Goal: Transaction & Acquisition: Purchase product/service

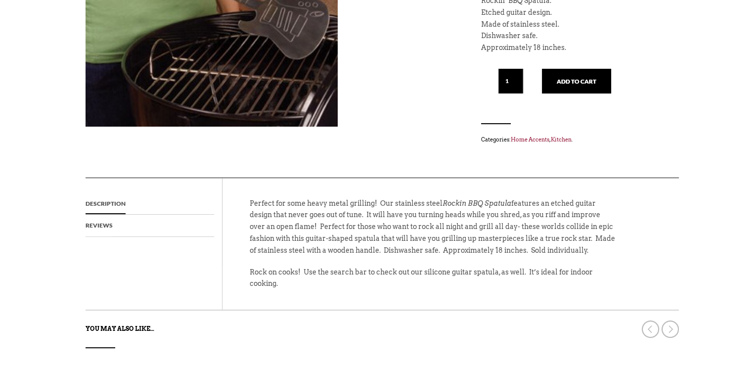
scroll to position [218, 0]
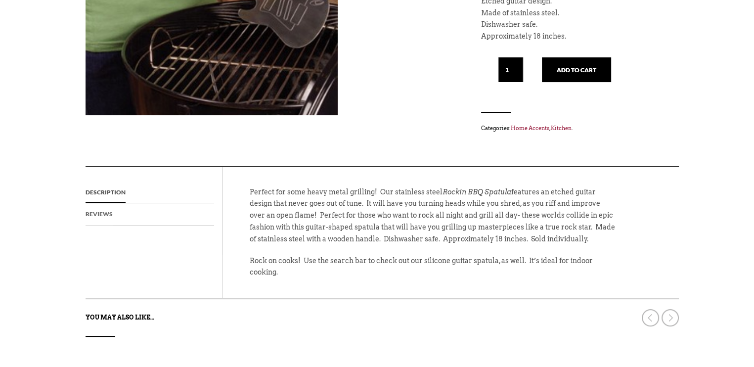
click at [100, 212] on link "Reviews" at bounding box center [99, 214] width 27 height 22
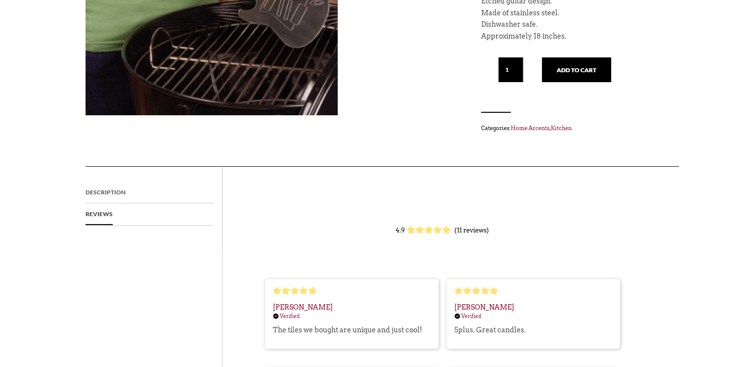
click at [95, 192] on link "Description" at bounding box center [106, 193] width 40 height 22
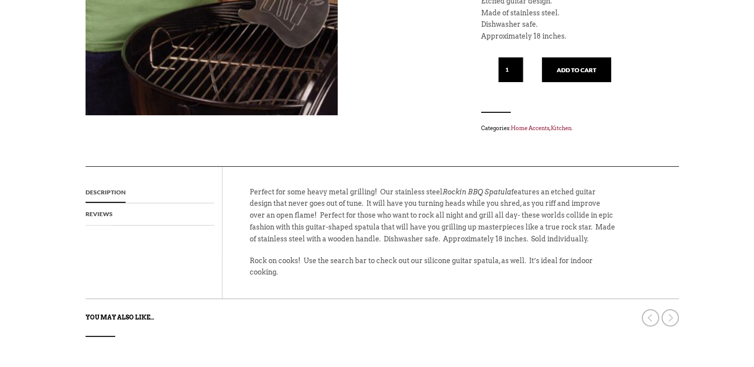
click at [95, 192] on link "Description" at bounding box center [106, 193] width 40 height 22
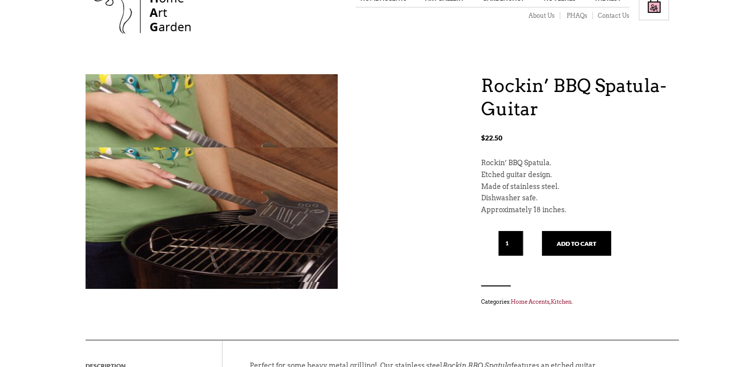
scroll to position [42, 0]
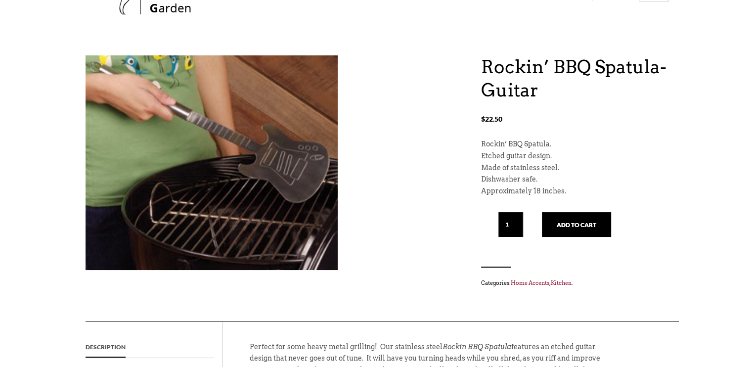
scroll to position [61, 0]
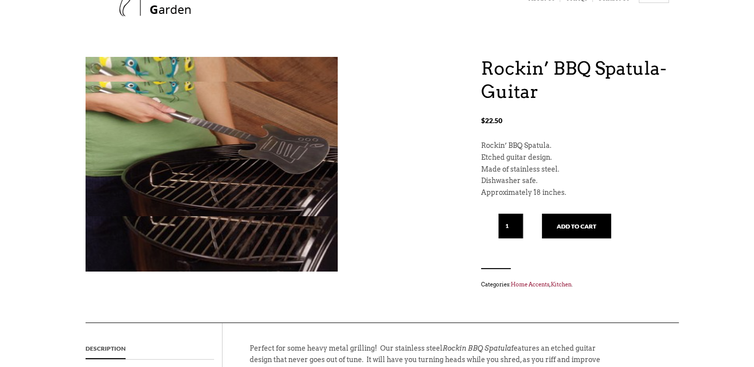
click at [224, 123] on img at bounding box center [212, 149] width 252 height 135
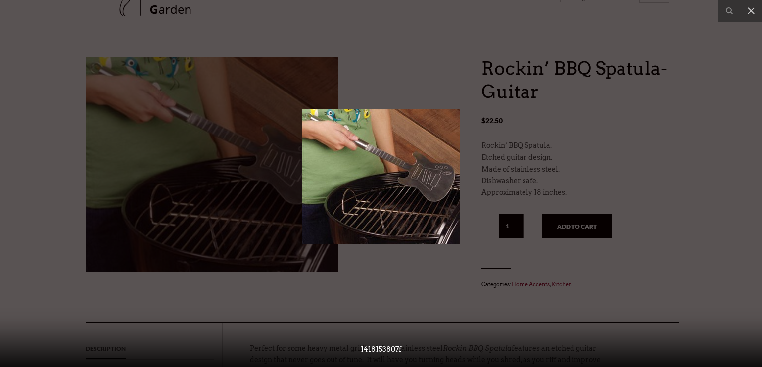
click at [402, 165] on img at bounding box center [381, 176] width 158 height 135
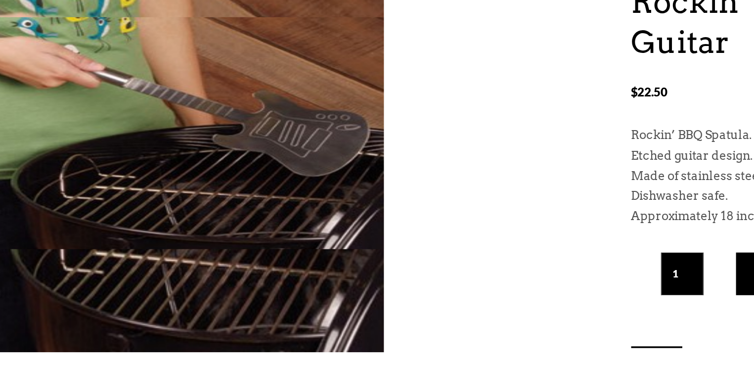
scroll to position [61, 0]
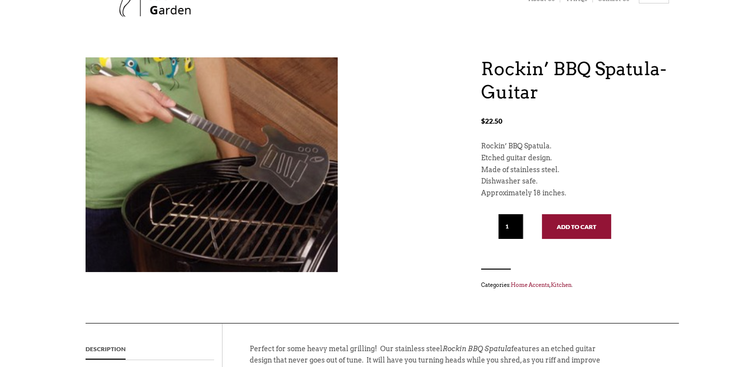
click at [592, 221] on button "Add to cart" at bounding box center [576, 226] width 69 height 25
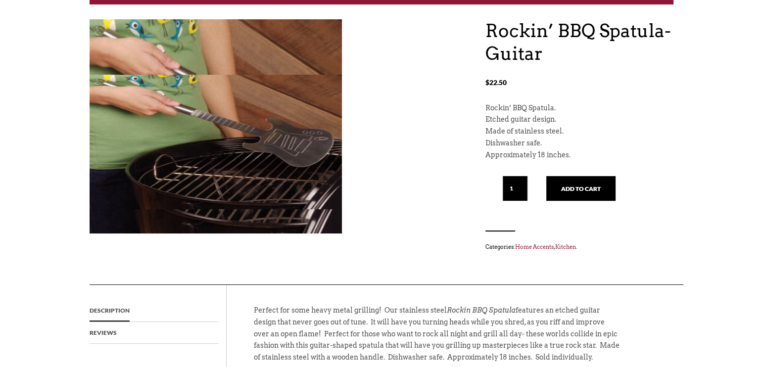
scroll to position [225, 0]
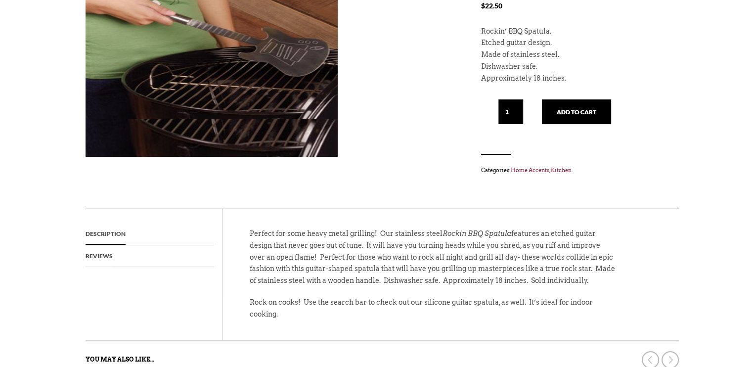
click at [257, 55] on img at bounding box center [212, 51] width 252 height 135
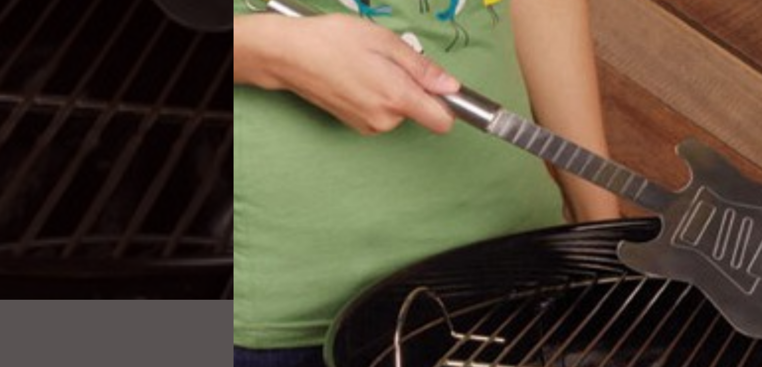
drag, startPoint x: 378, startPoint y: 125, endPoint x: 305, endPoint y: 87, distance: 82.8
click at [305, 87] on img at bounding box center [381, 141] width 158 height 135
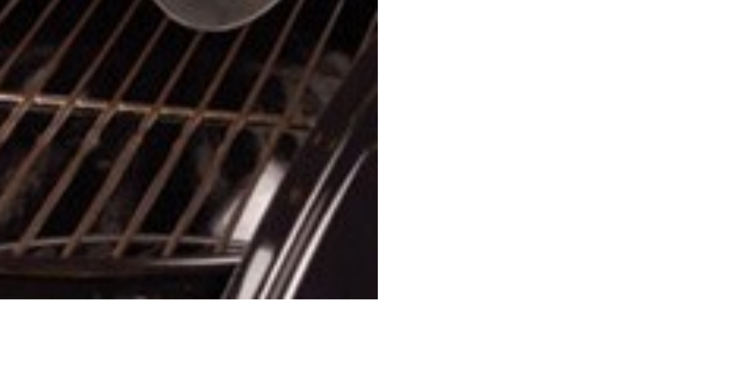
drag, startPoint x: 337, startPoint y: 98, endPoint x: 339, endPoint y: 113, distance: 14.5
click at [339, 113] on div "“Rockin’ BBQ Spatula- Guitar” has been added to your cart. View cart Rockin’ BB…" at bounding box center [378, 50] width 584 height 315
drag, startPoint x: 334, startPoint y: 156, endPoint x: 336, endPoint y: 163, distance: 7.8
click at [336, 163] on div "“Rockin’ BBQ Spatula- Guitar” has been added to your cart. View cart Rockin’ BB…" at bounding box center [378, 50] width 584 height 315
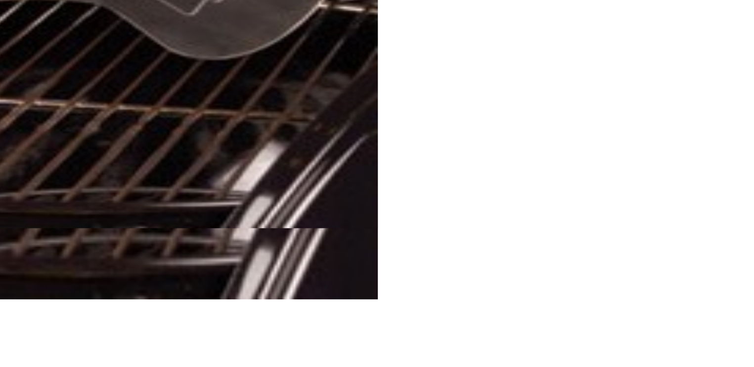
click at [323, 108] on img at bounding box center [212, 71] width 252 height 135
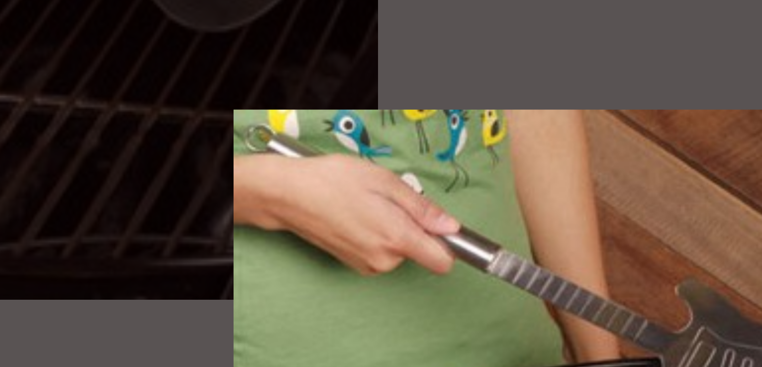
click at [323, 108] on div at bounding box center [381, 183] width 762 height 367
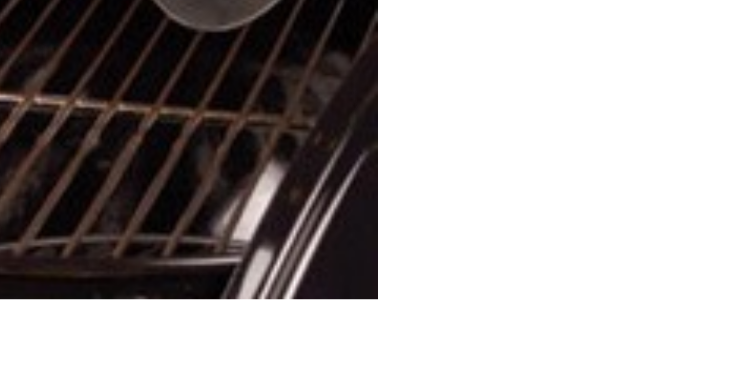
click at [361, 96] on div "“Rockin’ BBQ Spatula- Guitar” has been added to your cart. View cart Rockin’ BB…" at bounding box center [378, 50] width 584 height 315
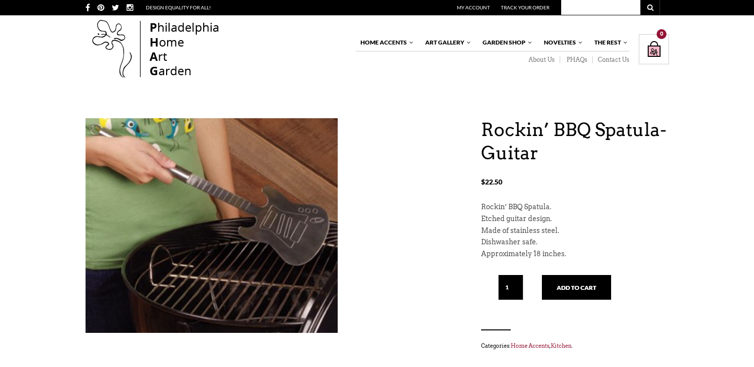
scroll to position [61, 0]
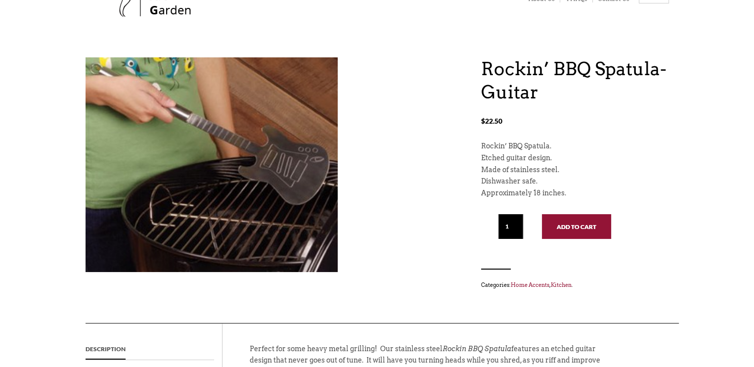
click at [582, 218] on button "Add to cart" at bounding box center [576, 226] width 69 height 25
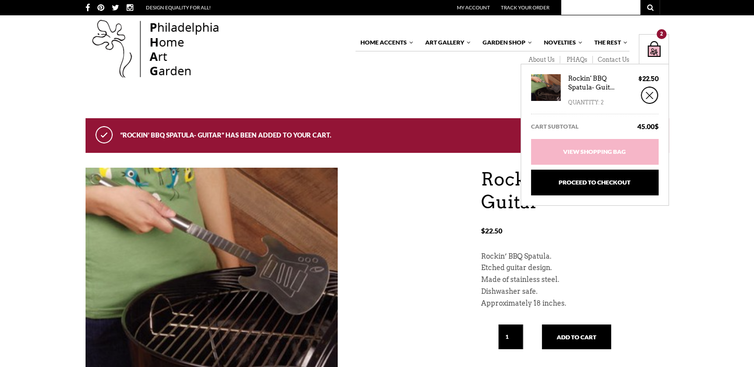
click at [652, 48] on div "Shopping Bag $ 45.00 / 2 item(s) 2" at bounding box center [654, 49] width 30 height 30
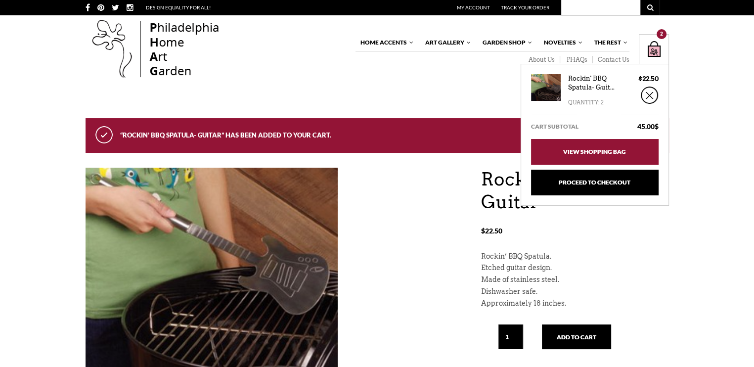
click at [629, 153] on link "View Shopping Bag" at bounding box center [595, 152] width 128 height 26
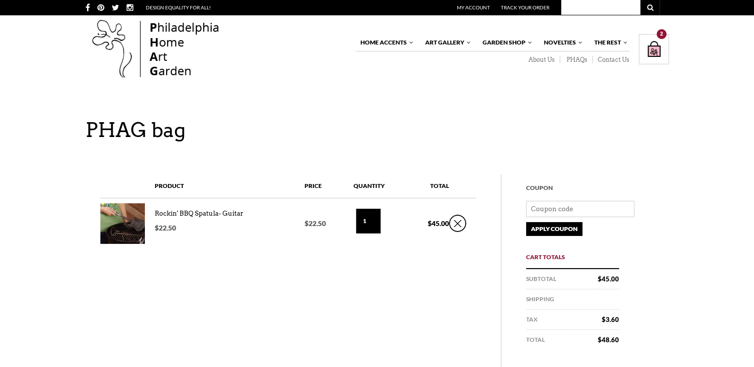
type input "1"
click at [378, 223] on input "1" at bounding box center [368, 221] width 25 height 25
click at [457, 223] on link "×" at bounding box center [457, 223] width 17 height 17
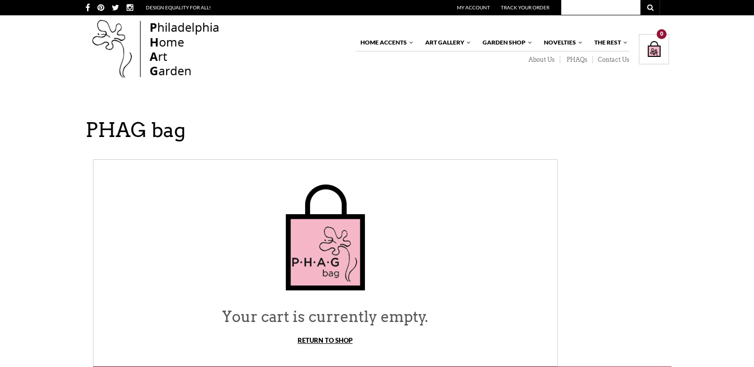
scroll to position [35, 0]
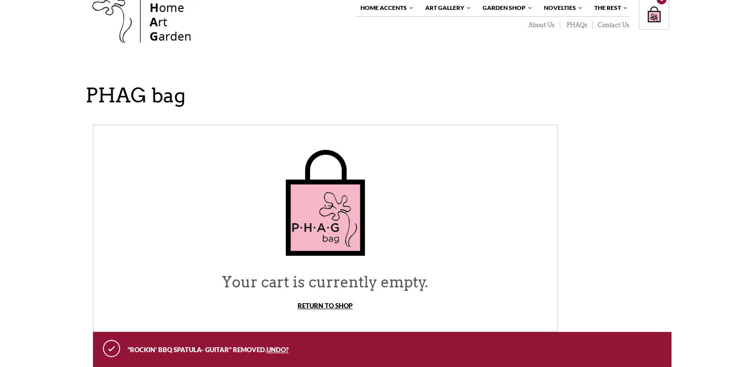
click at [341, 303] on link "Return To Shop" at bounding box center [325, 306] width 55 height 8
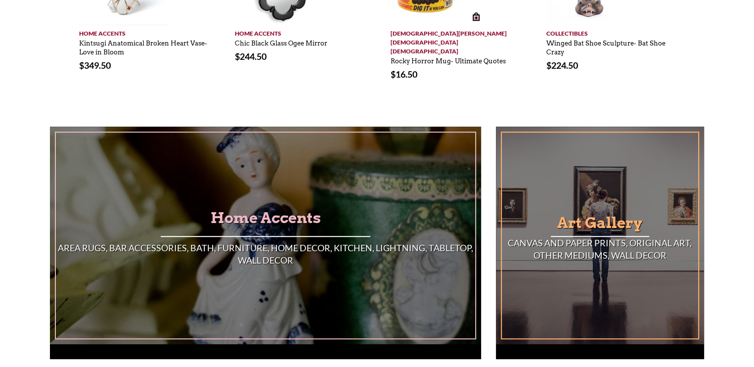
scroll to position [534, 0]
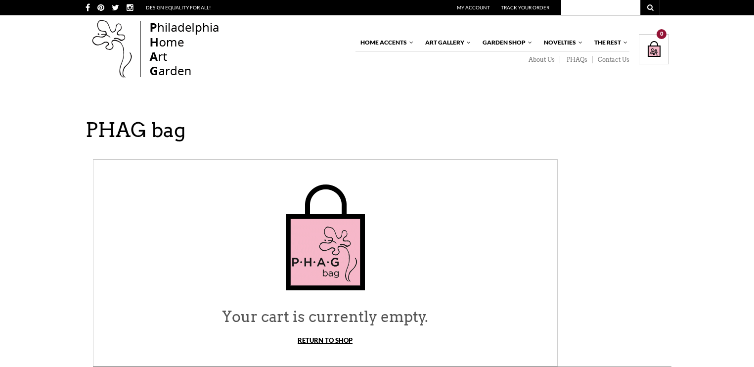
scroll to position [35, 0]
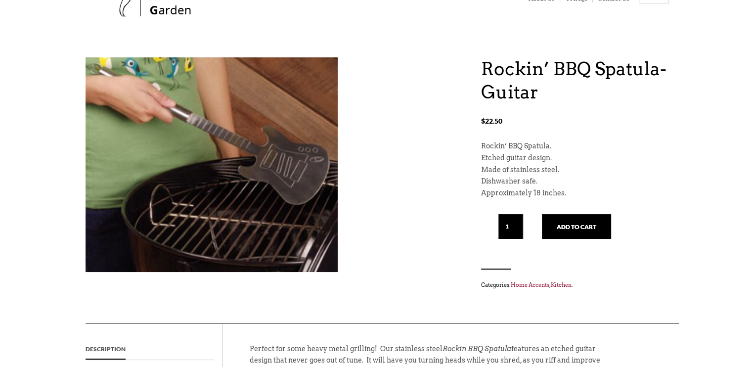
scroll to position [61, 0]
click at [578, 222] on button "Add to cart" at bounding box center [576, 226] width 69 height 25
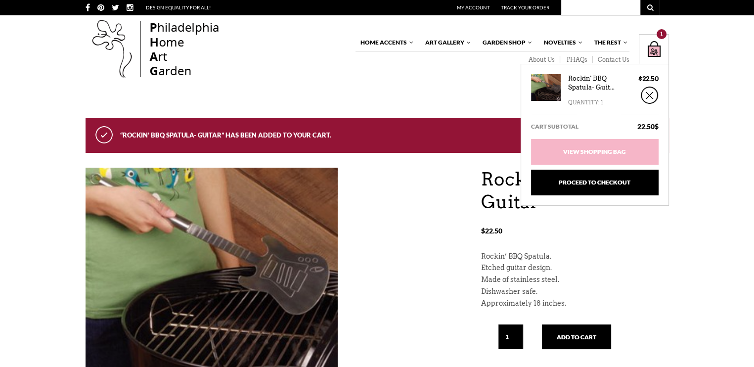
click at [652, 46] on div "Shopping Bag $ 22.50 / 1 item(s) 1" at bounding box center [654, 49] width 30 height 30
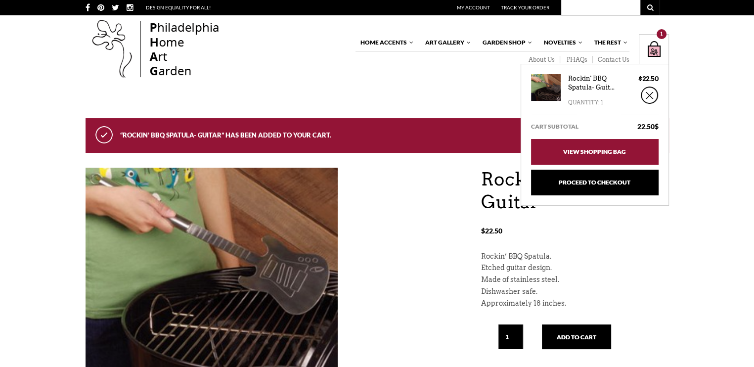
click at [631, 150] on link "View Shopping Bag" at bounding box center [595, 152] width 128 height 26
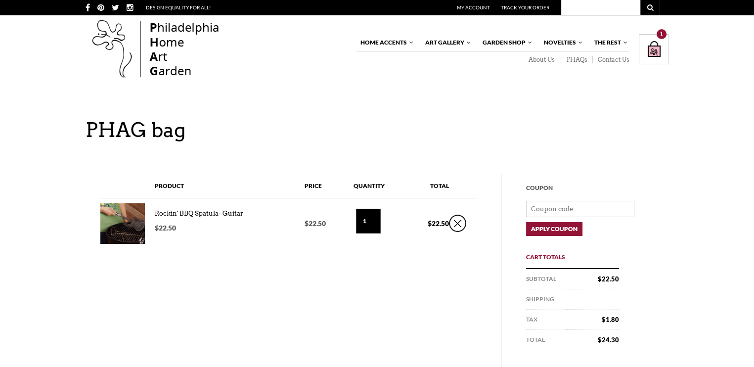
click at [574, 228] on input "Apply Coupon" at bounding box center [554, 229] width 56 height 14
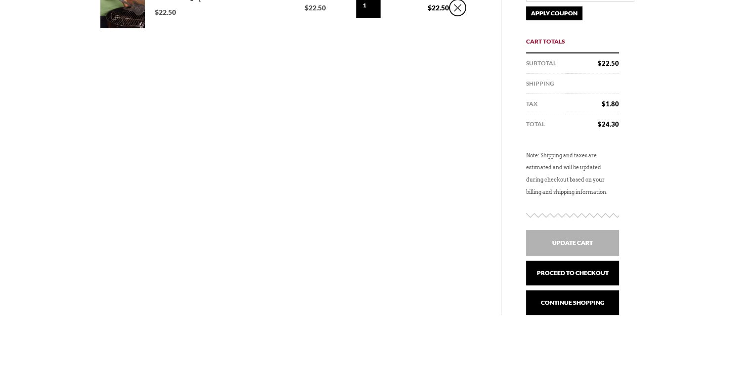
scroll to position [218, 0]
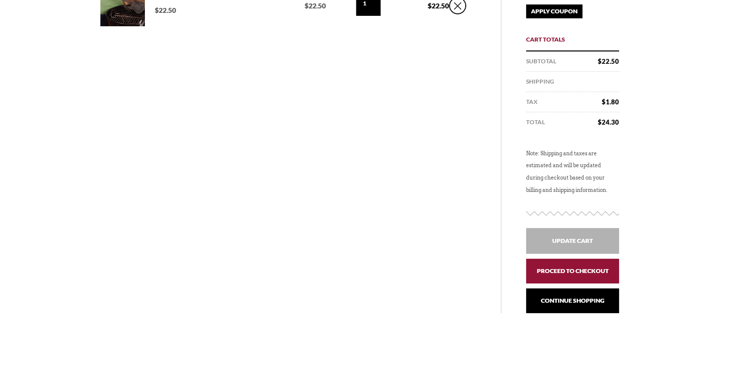
click at [593, 270] on link "Proceed to checkout" at bounding box center [572, 271] width 93 height 25
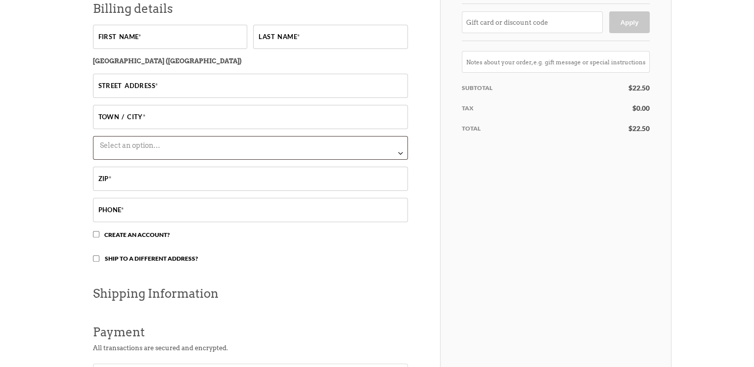
scroll to position [119, 0]
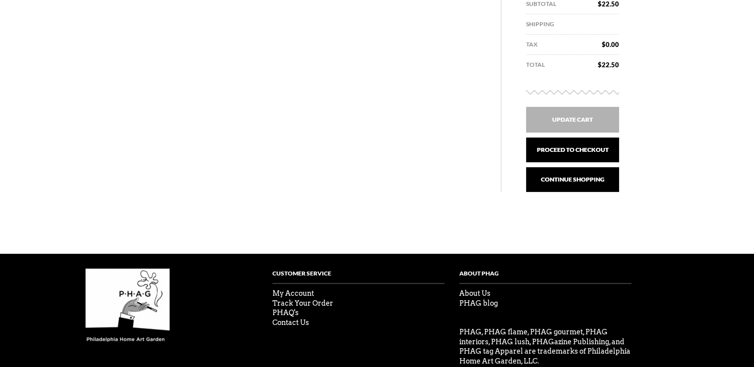
scroll to position [277, 0]
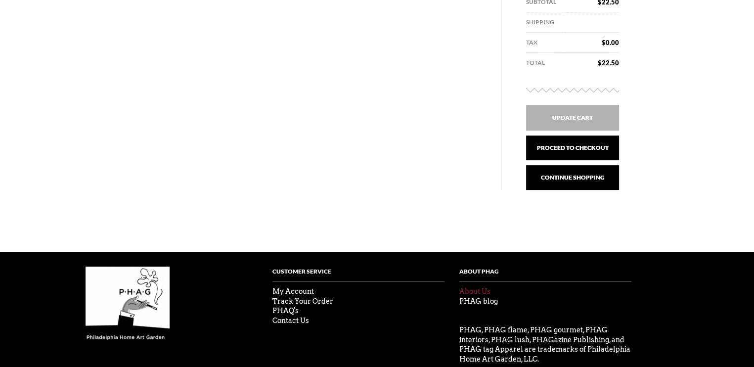
click at [485, 288] on link "About Us" at bounding box center [475, 291] width 31 height 8
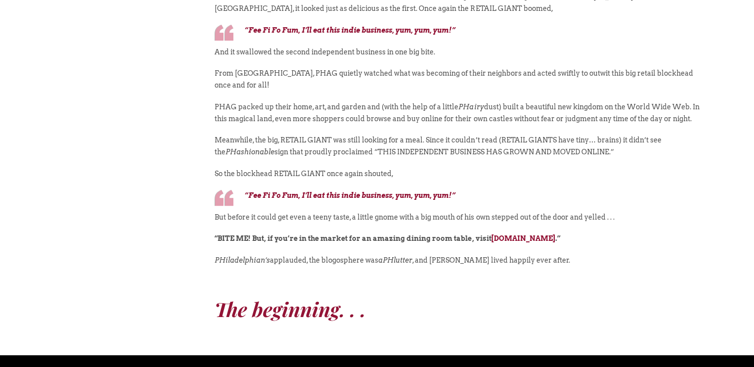
scroll to position [613, 0]
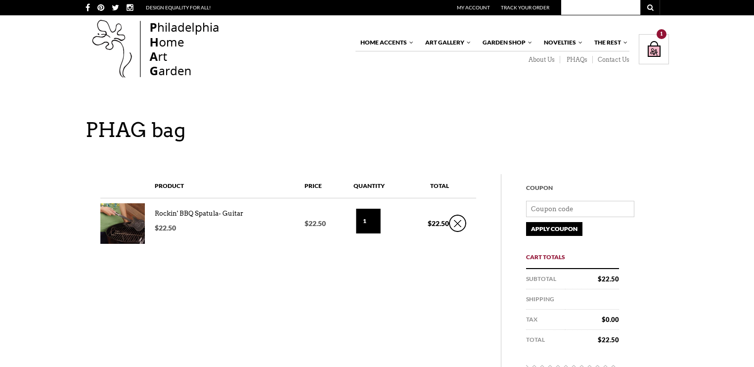
scroll to position [271, 0]
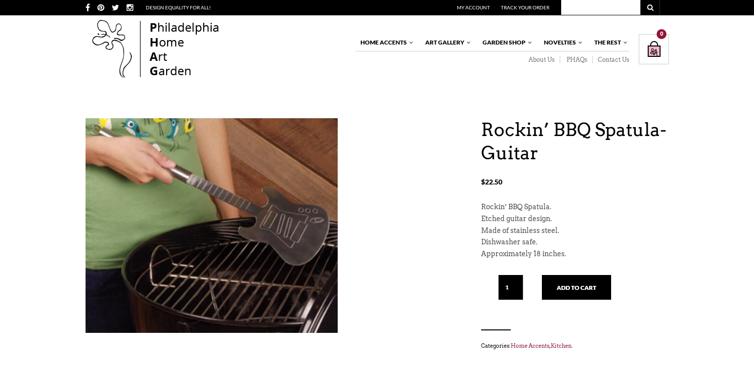
scroll to position [61, 0]
